Goal: Information Seeking & Learning: Compare options

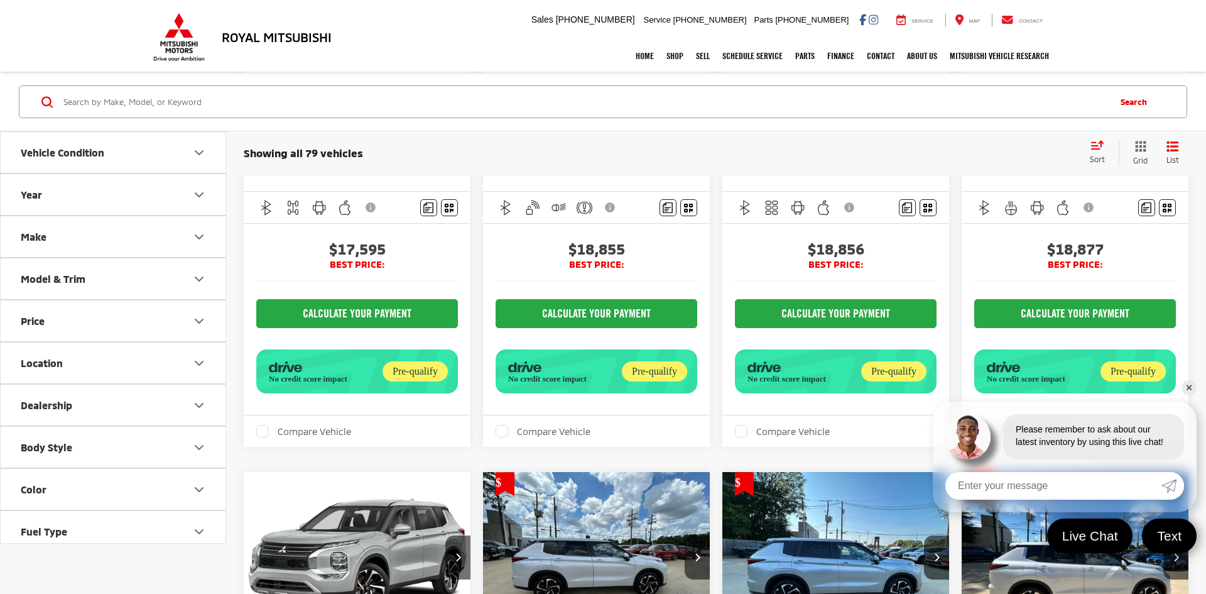
click at [1190, 387] on link "✕" at bounding box center [1189, 387] width 15 height 15
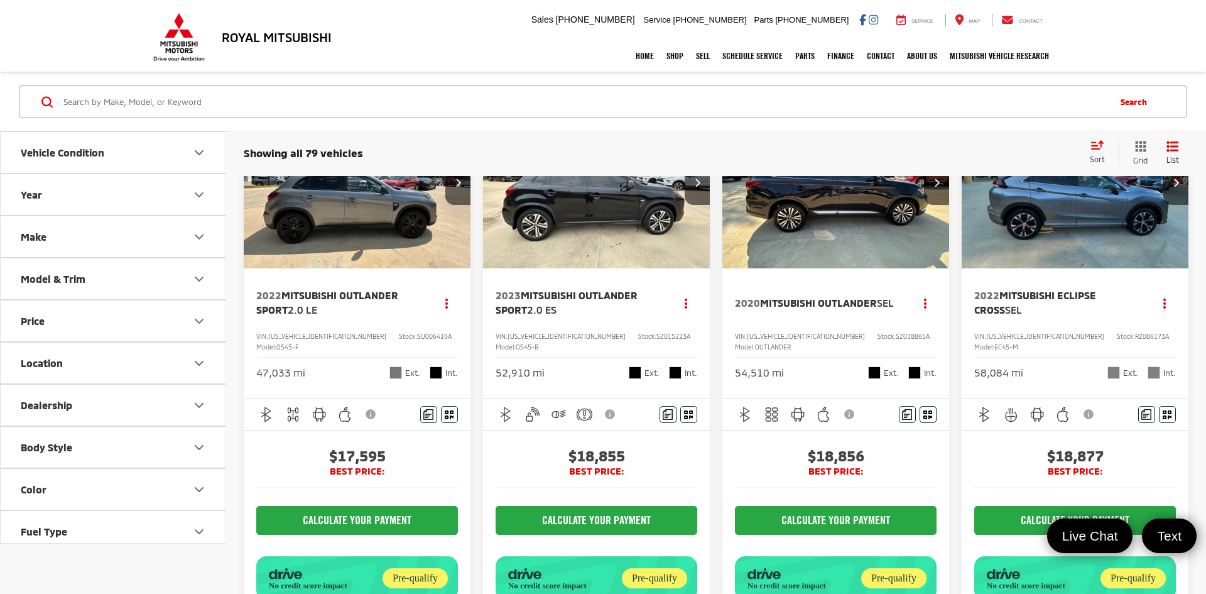
scroll to position [67, 0]
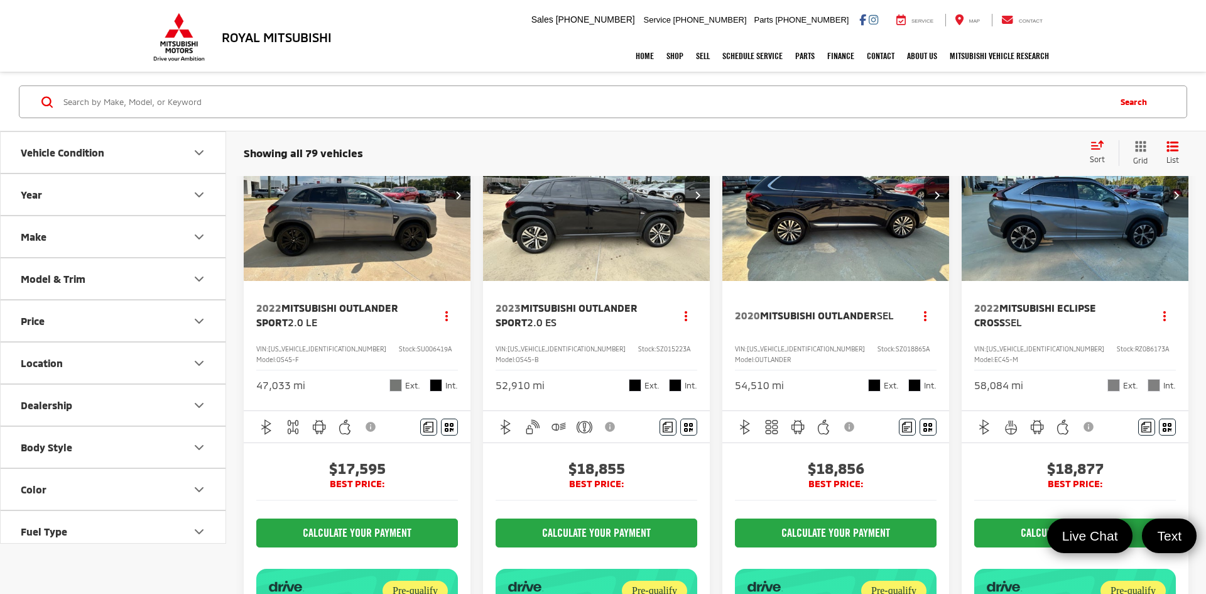
click at [1080, 310] on span "Mitsubishi Eclipse Cross" at bounding box center [1035, 315] width 122 height 26
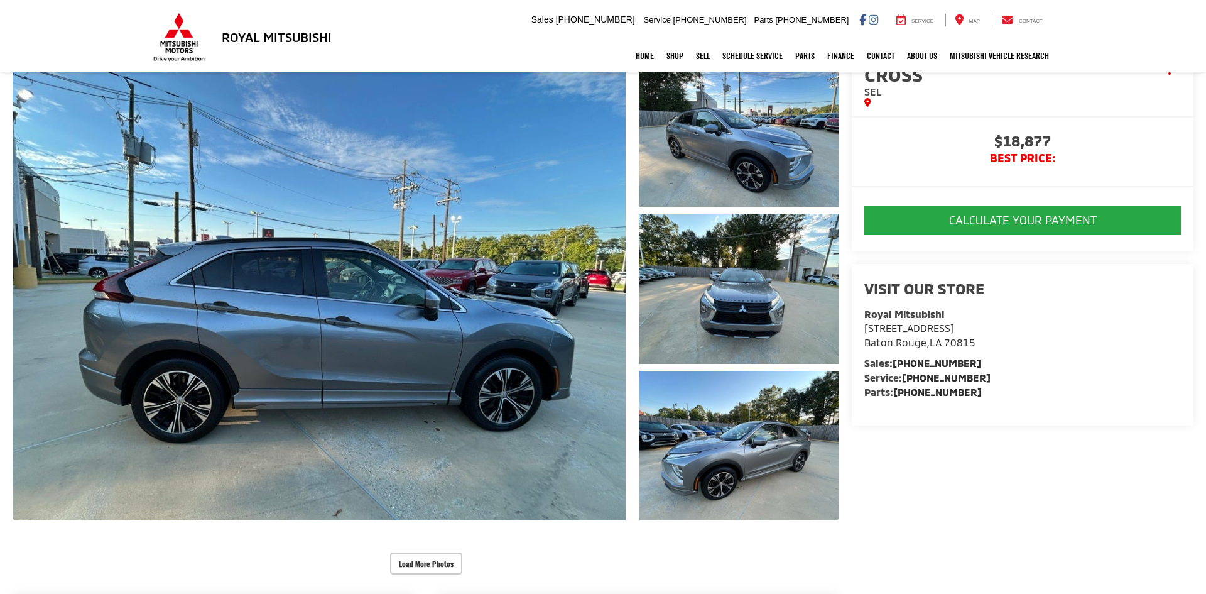
scroll to position [114, 0]
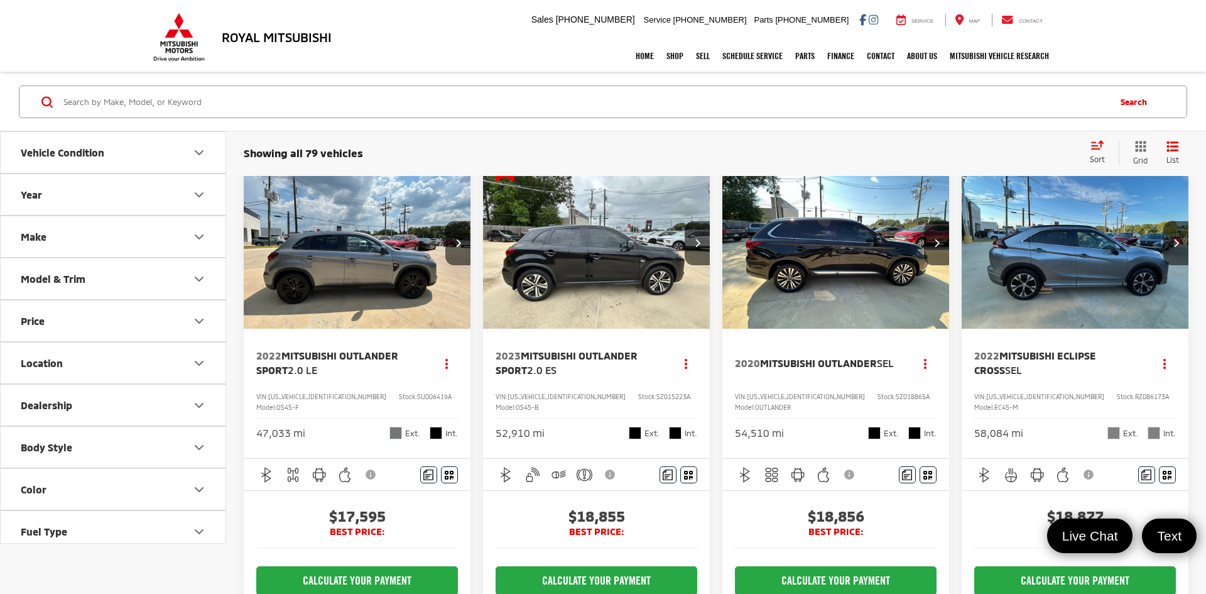
scroll to position [34, 0]
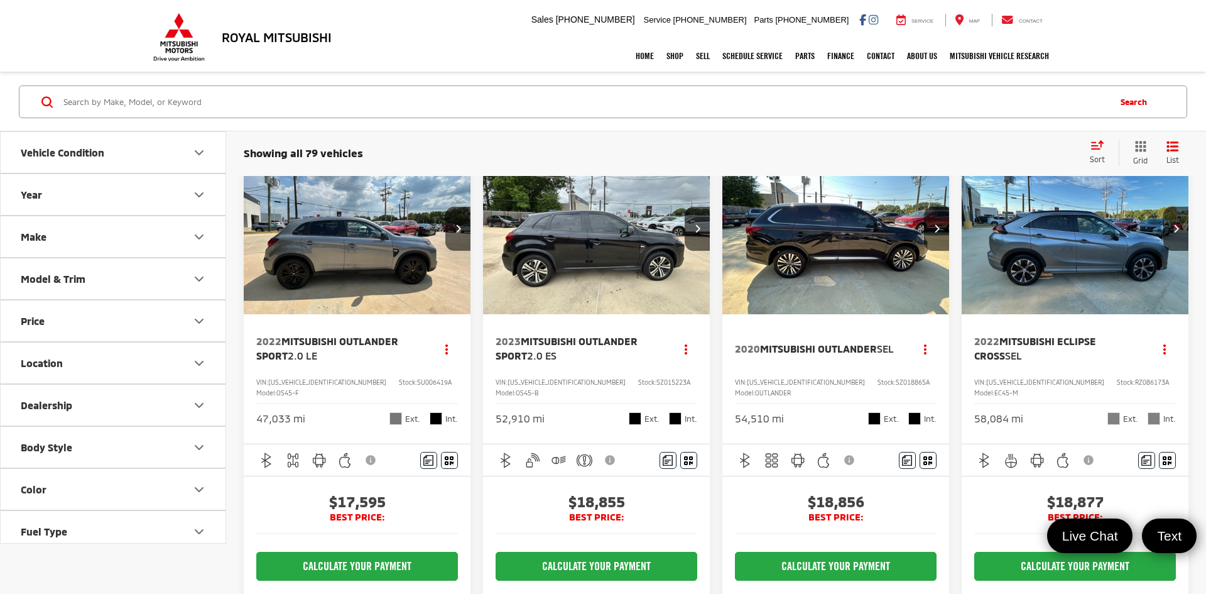
click at [561, 343] on span "Mitsubishi Outlander Sport" at bounding box center [567, 348] width 142 height 26
